Goal: Task Accomplishment & Management: Use online tool/utility

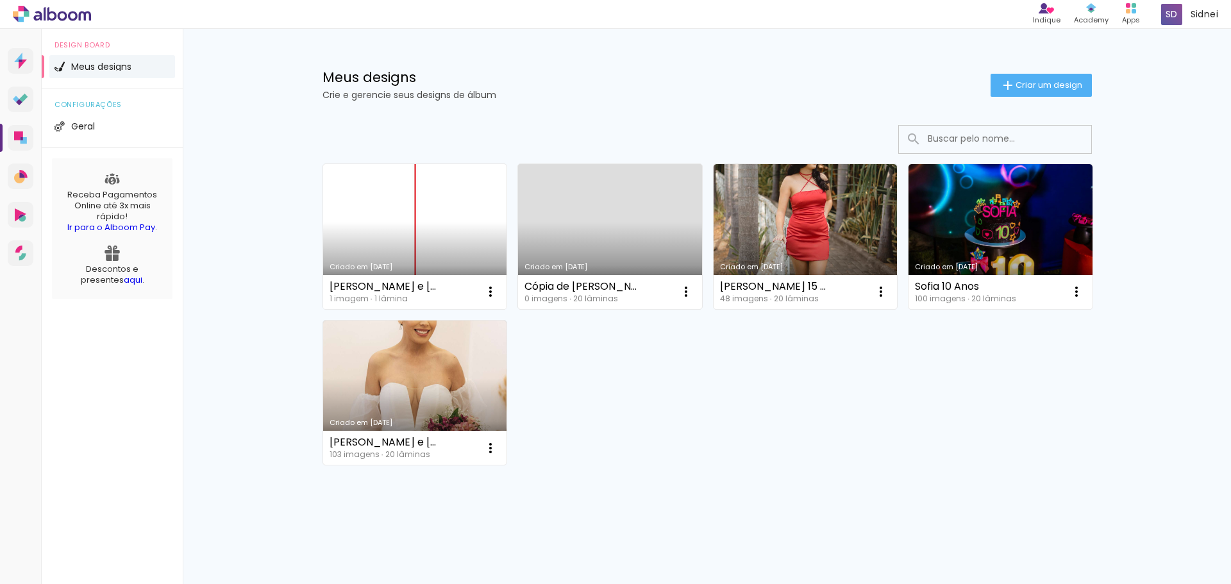
click at [420, 259] on link "Criado em [DATE]" at bounding box center [415, 236] width 184 height 145
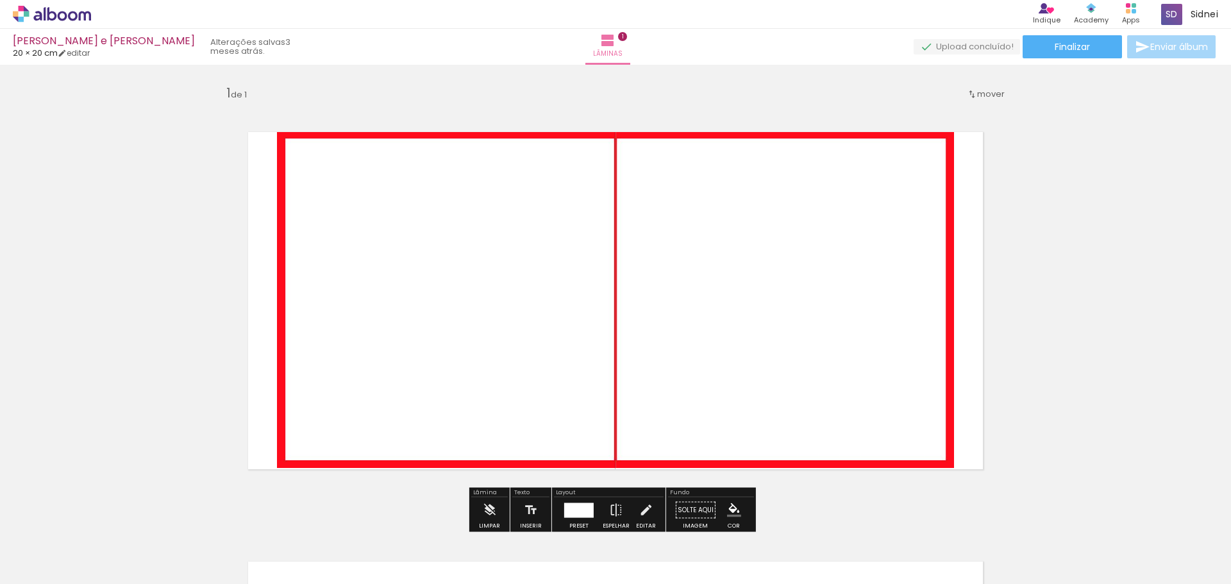
click at [28, 563] on span "Adicionar Fotos" at bounding box center [45, 567] width 38 height 14
click at [0, 0] on input "file" at bounding box center [0, 0] width 0 height 0
click at [53, 568] on span "Adicionar Fotos" at bounding box center [45, 567] width 38 height 14
click at [0, 0] on input "file" at bounding box center [0, 0] width 0 height 0
click at [1127, 367] on div "Inserir lâmina 1 de 1" at bounding box center [615, 499] width 1231 height 860
